Goal: Transaction & Acquisition: Purchase product/service

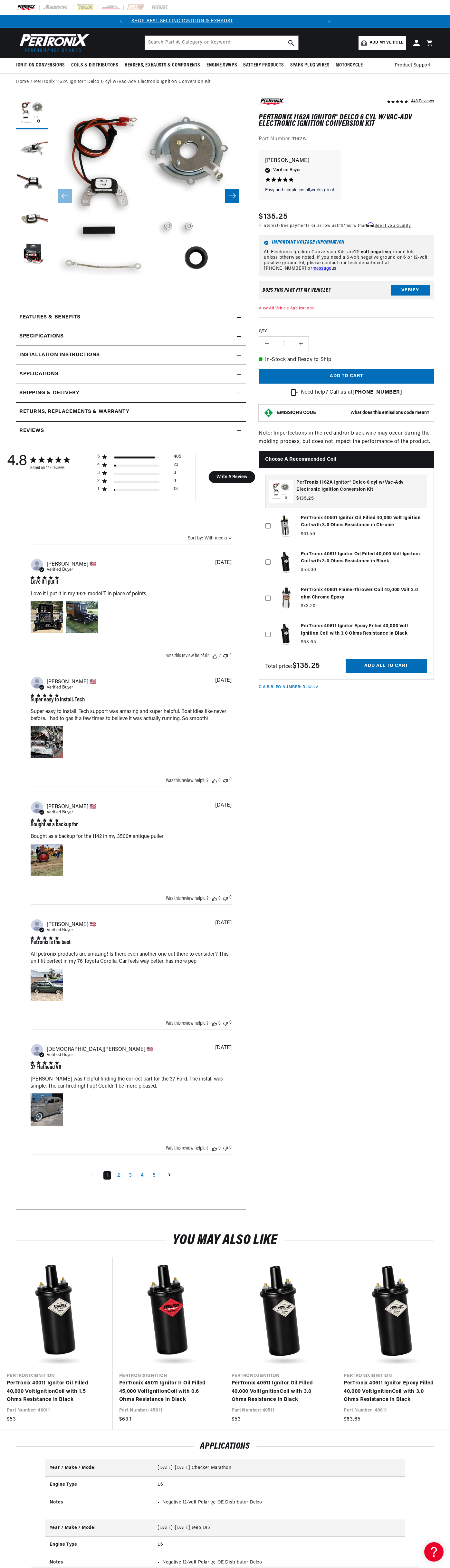
scroll to position [0, 195]
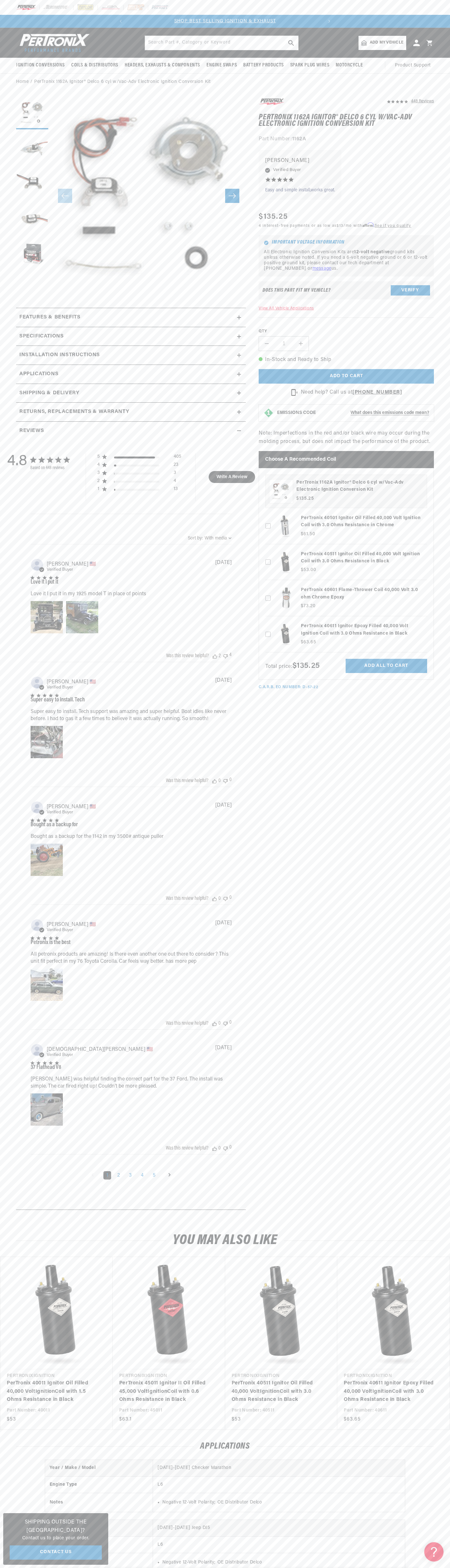
scroll to position [0, 195]
click at [284, 4] on div at bounding box center [225, 8] width 450 height 15
click at [435, 1204] on section "448 Reviews" at bounding box center [225, 655] width 450 height 1129
click at [273, 1567] on html "Skip to content Your cart Your cart is empty Get the right parts the first time…" at bounding box center [225, 784] width 450 height 1568
click at [4, 893] on section "448 Reviews" at bounding box center [225, 655] width 450 height 1129
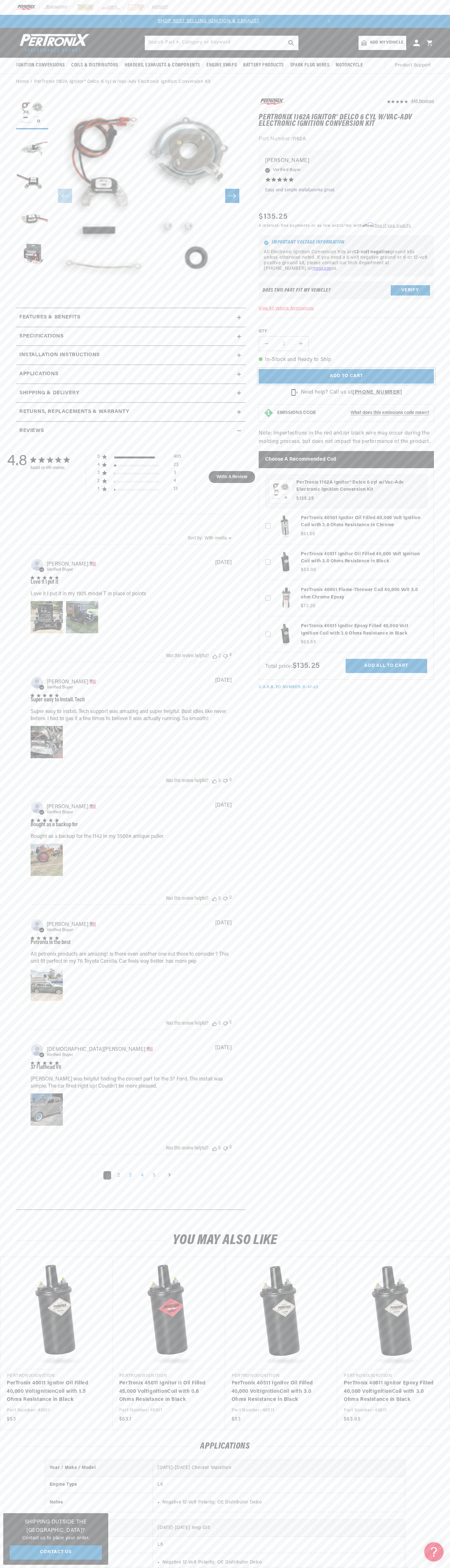
scroll to position [0, 195]
